Goal: Book appointment/travel/reservation

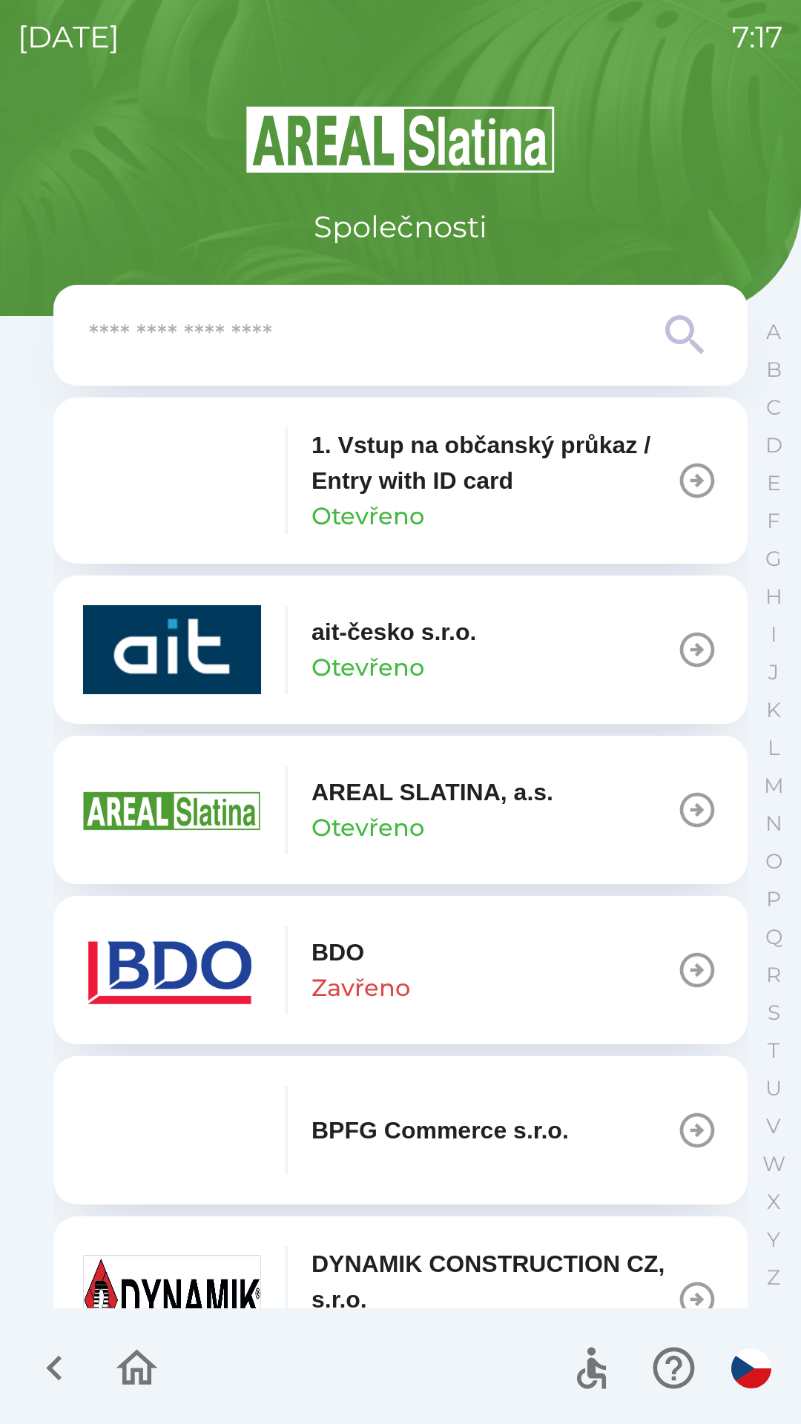
click at [53, 1377] on icon "button" at bounding box center [55, 1368] width 50 height 50
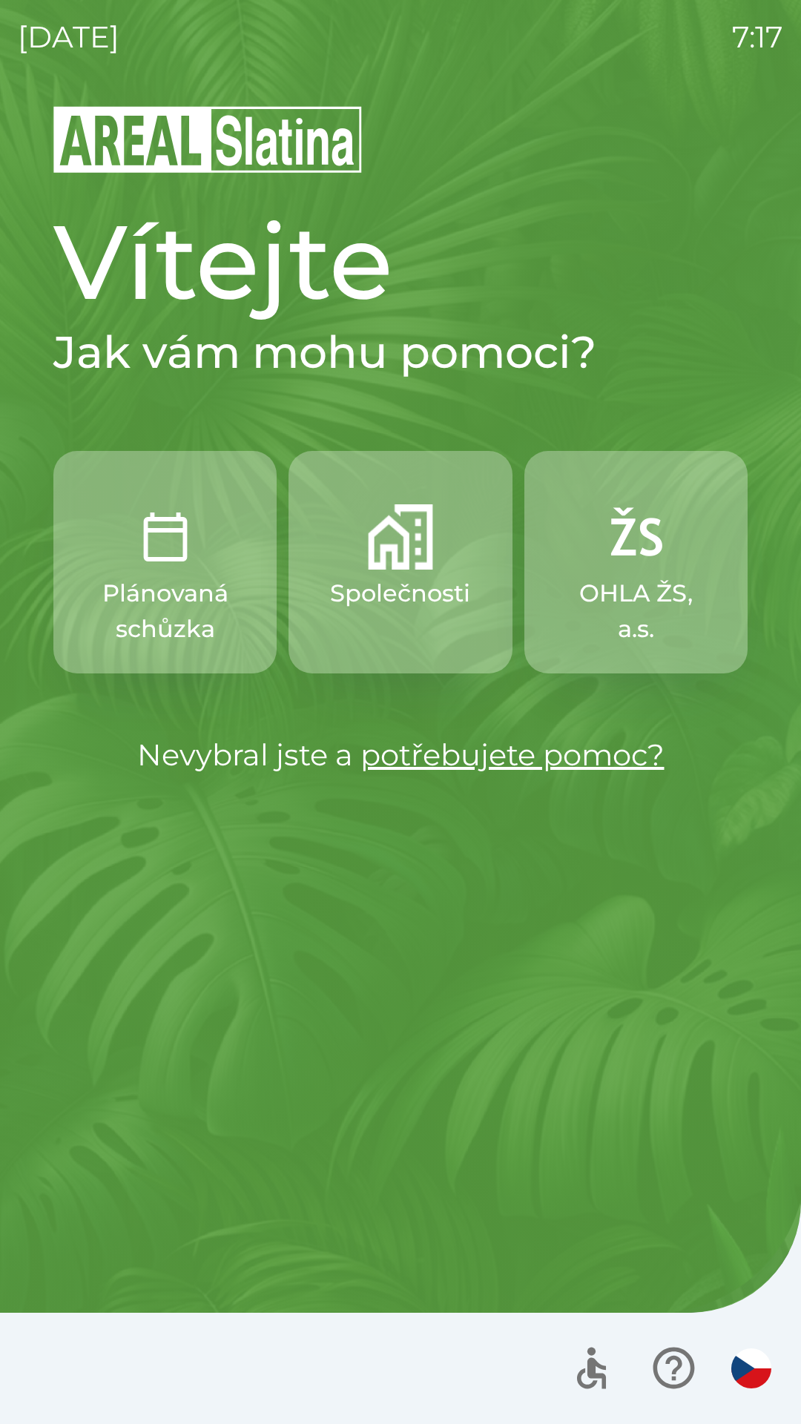
click at [165, 624] on p "Plánovaná schůzka" at bounding box center [165, 610] width 152 height 71
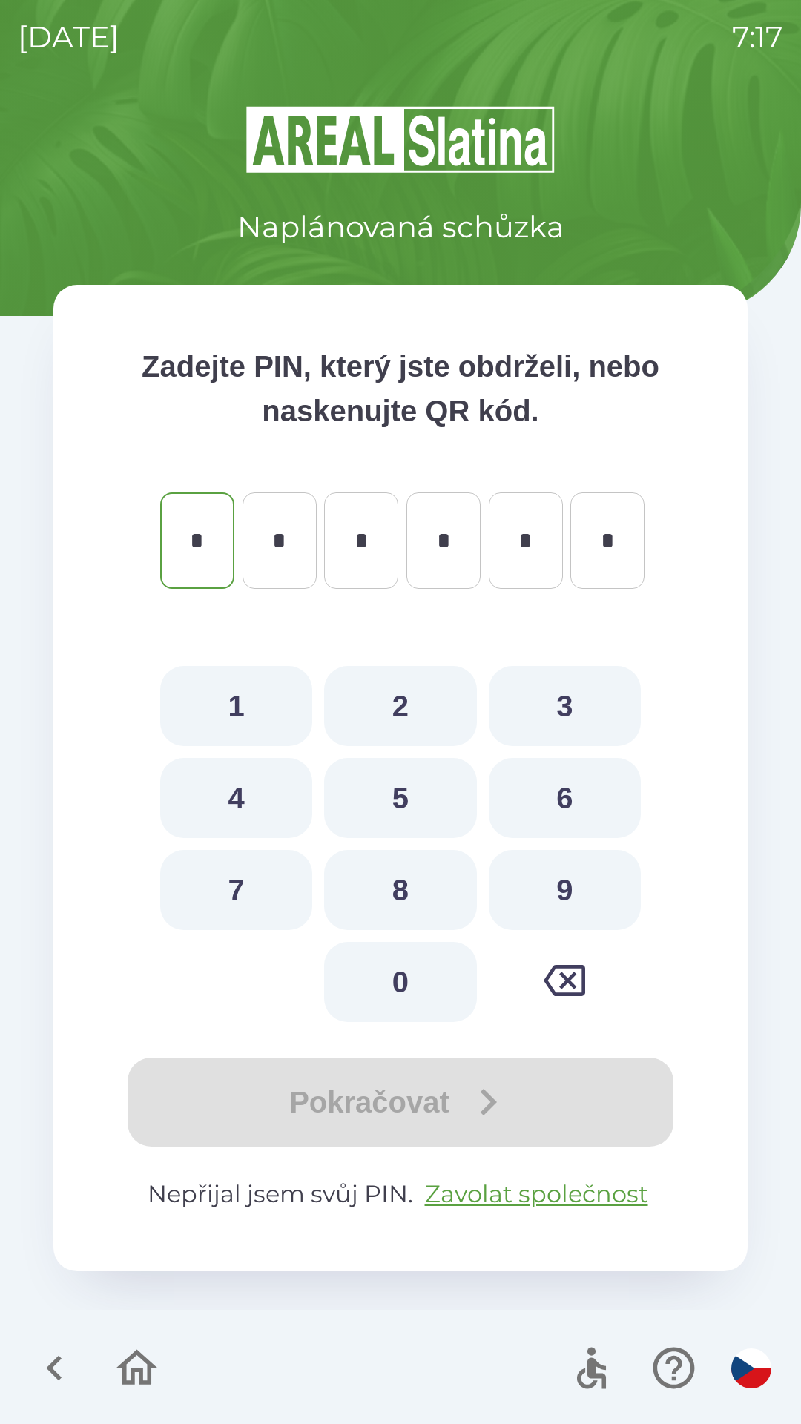
click at [24, 1359] on button "button" at bounding box center [55, 1368] width 62 height 62
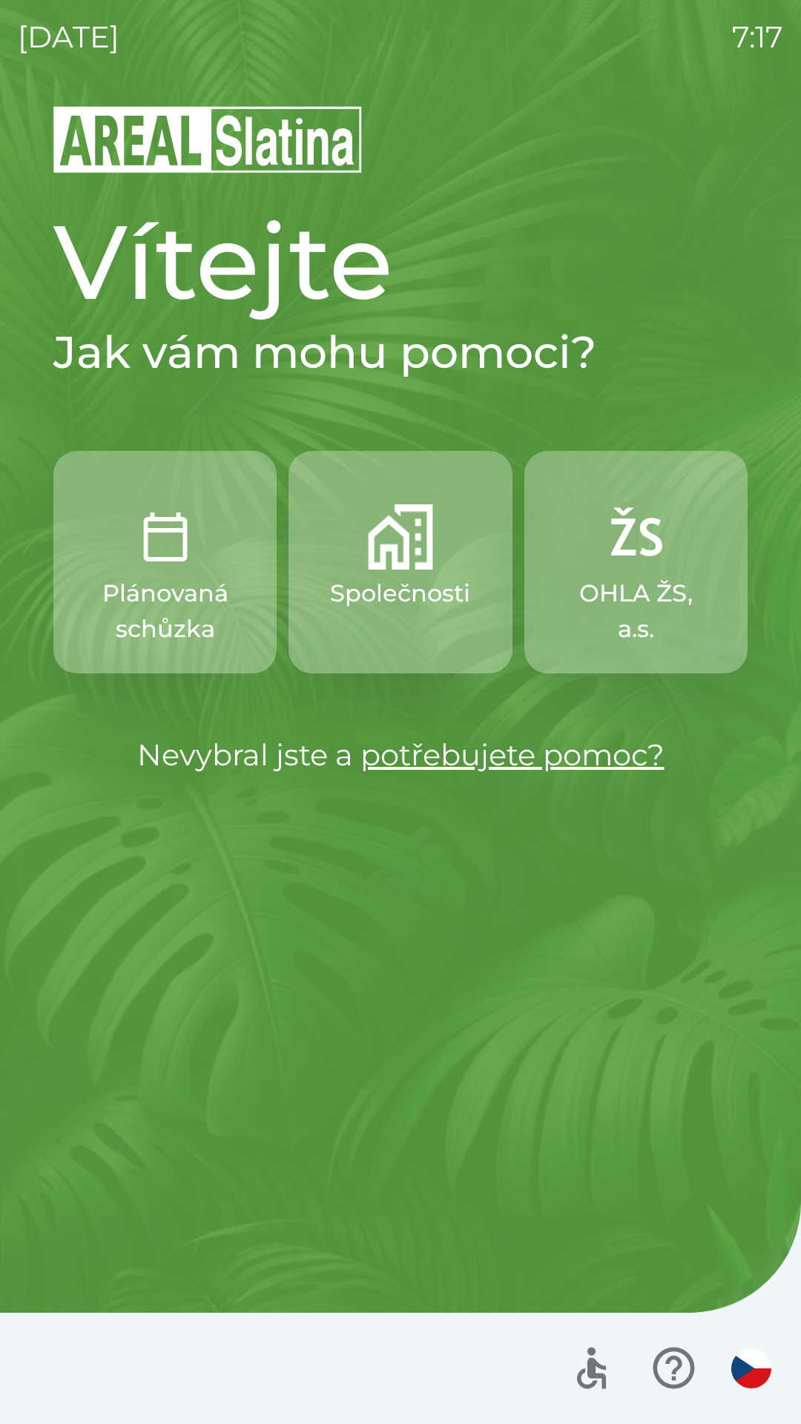
click at [386, 607] on p "Společnosti" at bounding box center [400, 593] width 140 height 36
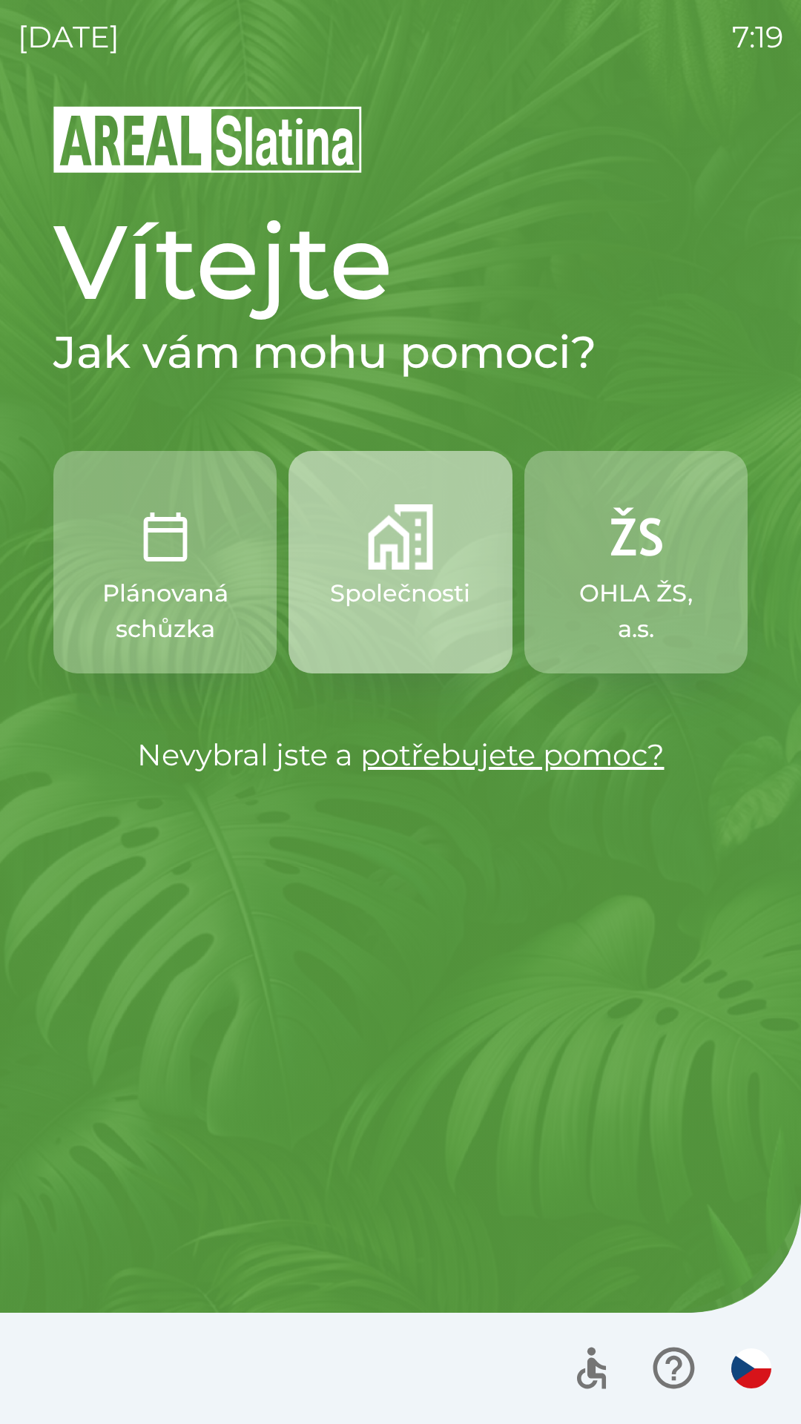
click at [372, 571] on button "Společnosti" at bounding box center [399, 562] width 223 height 222
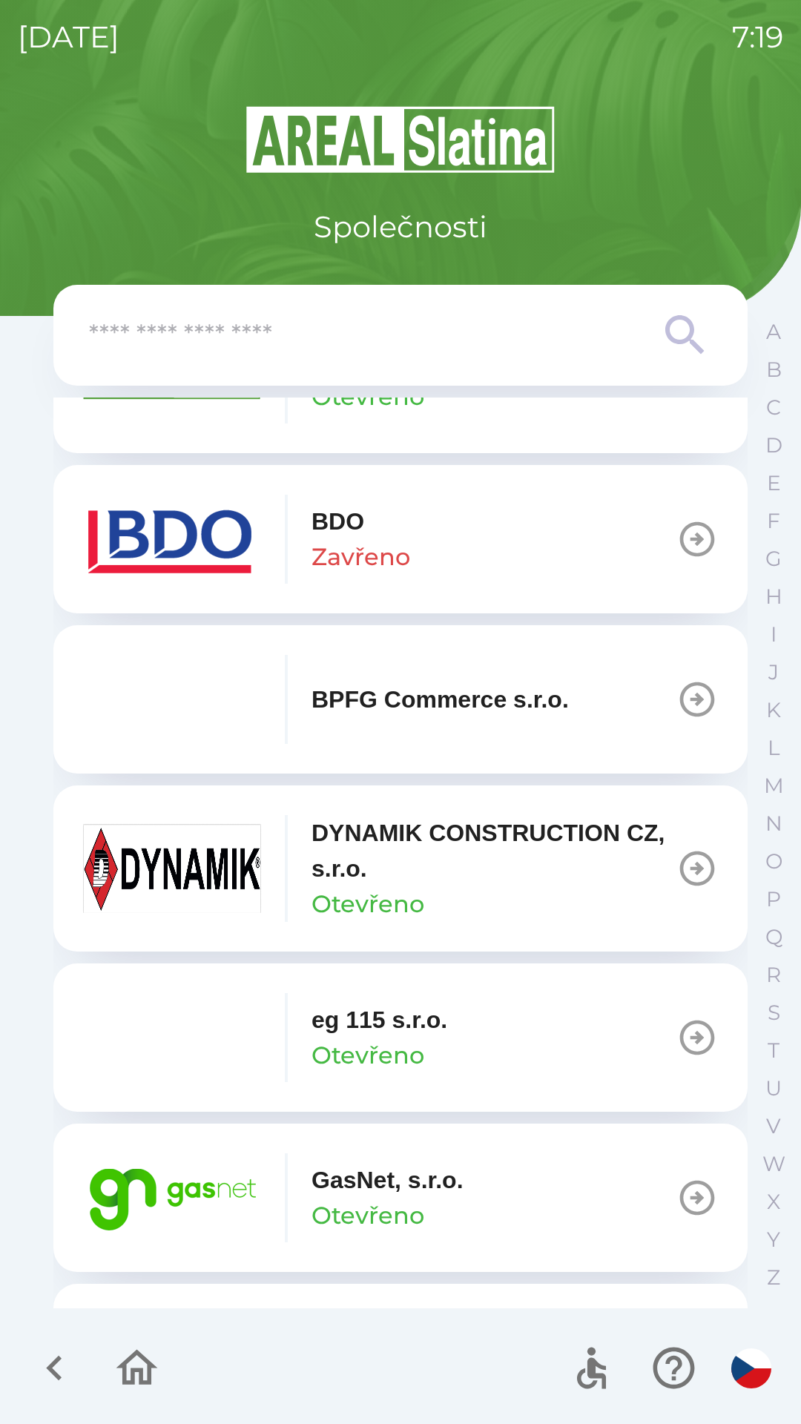
scroll to position [515, 0]
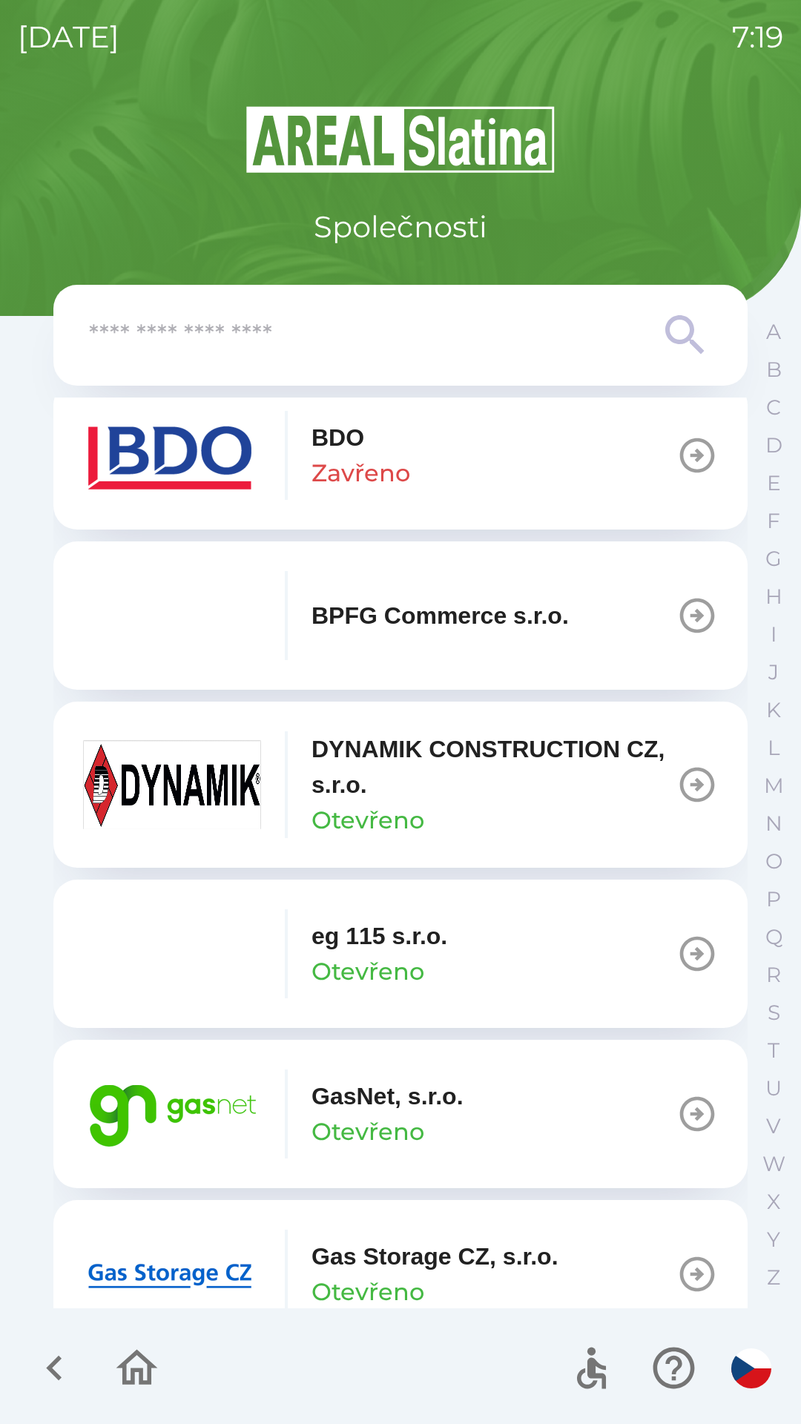
click at [400, 1255] on p "Gas Storage CZ, s.r.o." at bounding box center [434, 1256] width 247 height 36
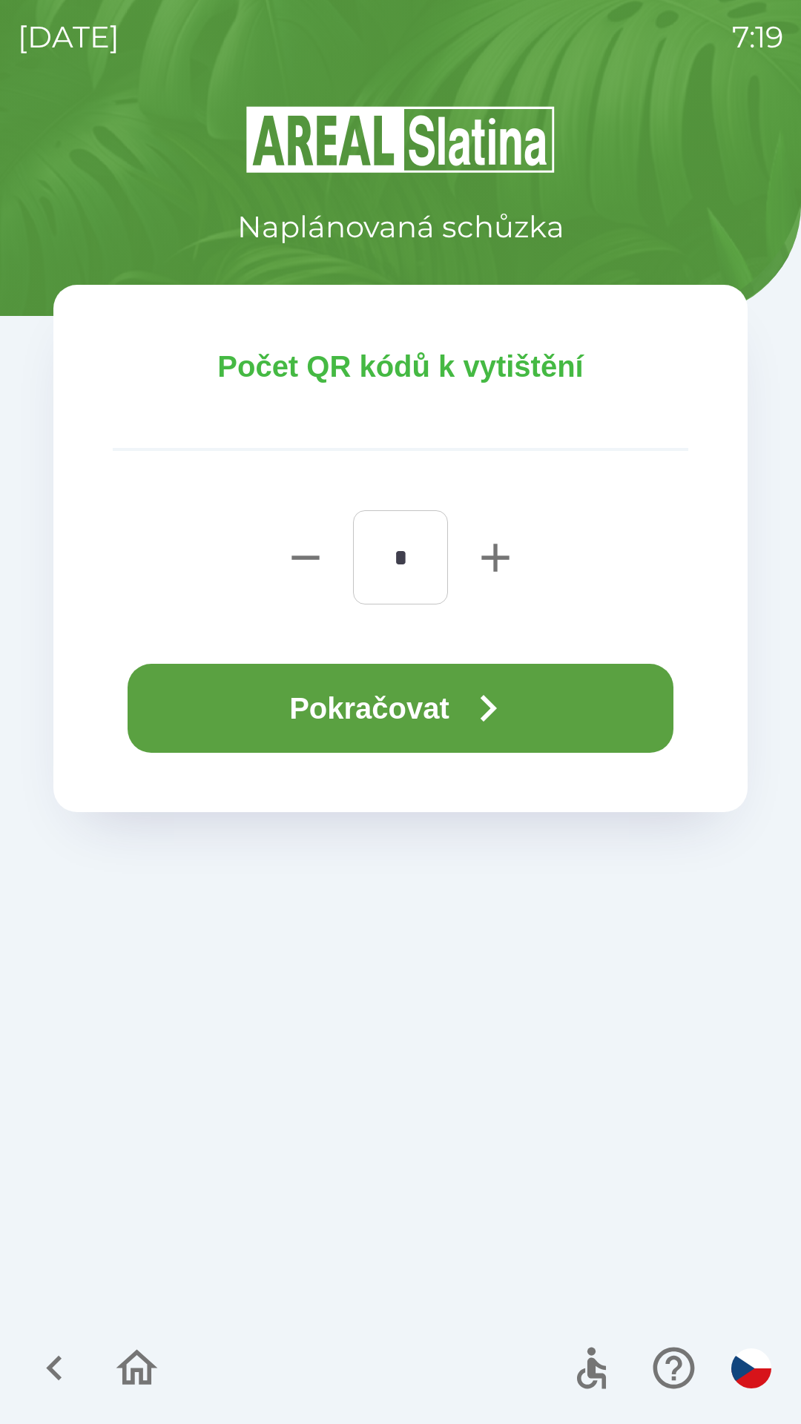
click at [420, 722] on button "Pokračovat" at bounding box center [401, 708] width 546 height 89
